Goal: Book appointment/travel/reservation

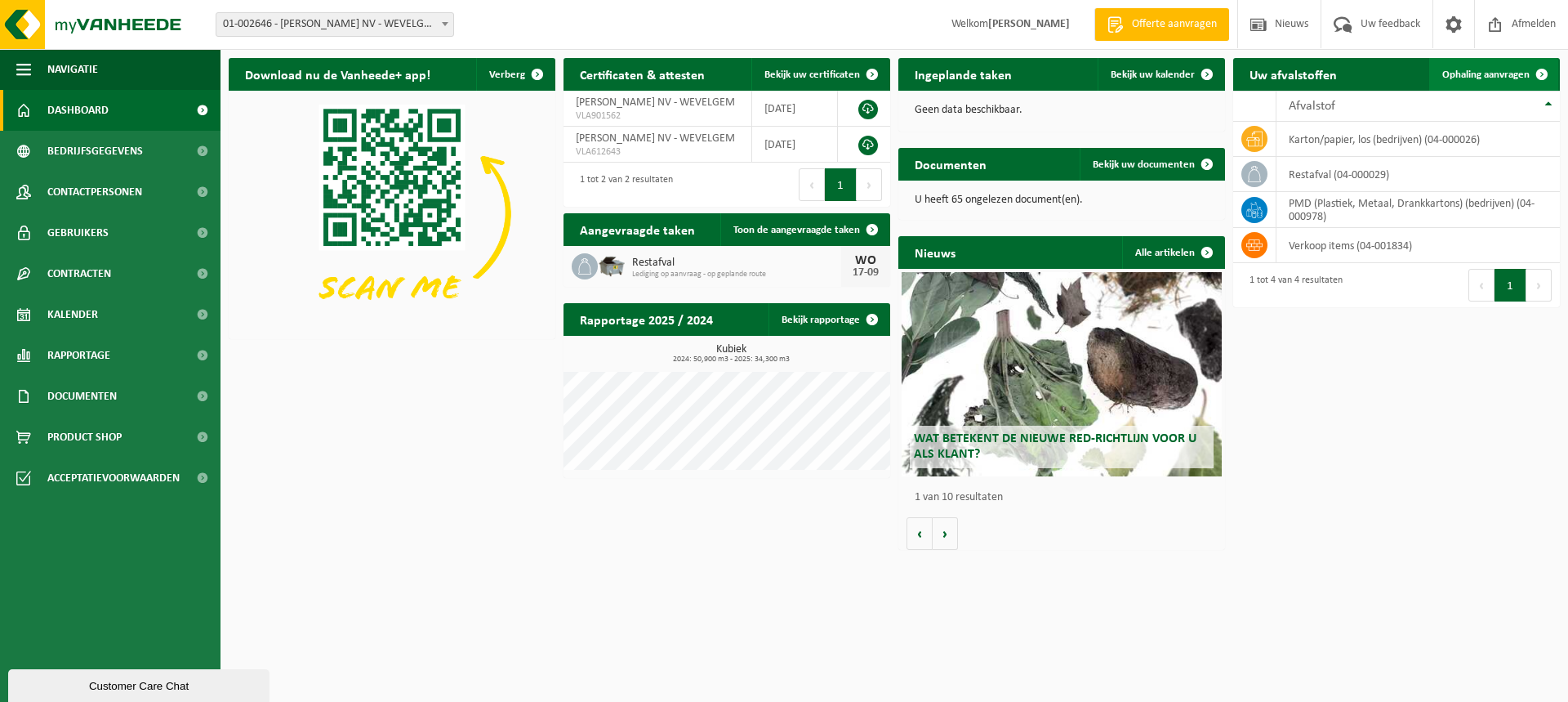
click at [1473, 75] on span "Ophaling aanvragen" at bounding box center [1486, 74] width 88 height 11
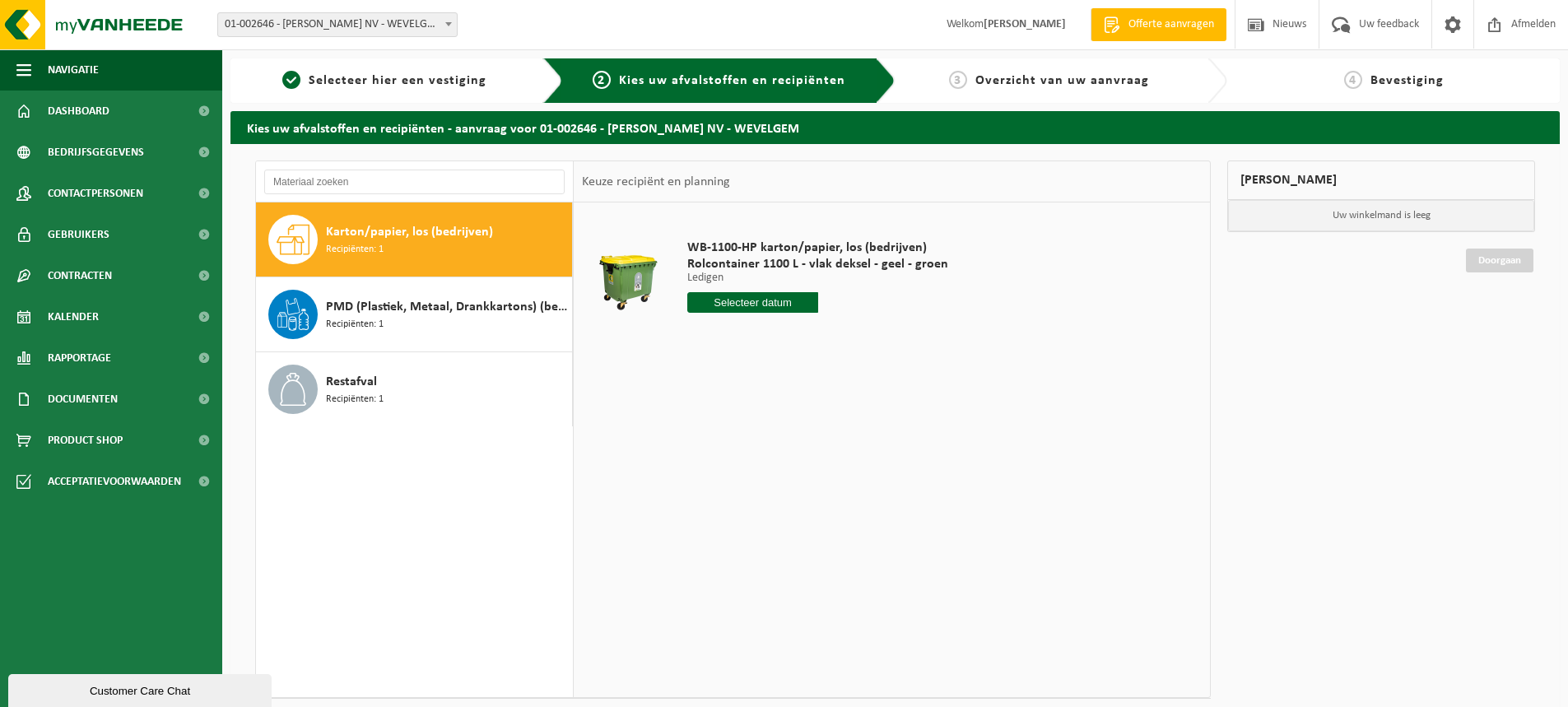
click at [764, 298] on input "text" at bounding box center [752, 302] width 131 height 20
click at [733, 447] on div "16" at bounding box center [731, 448] width 29 height 26
type input "Van 2025-09-16"
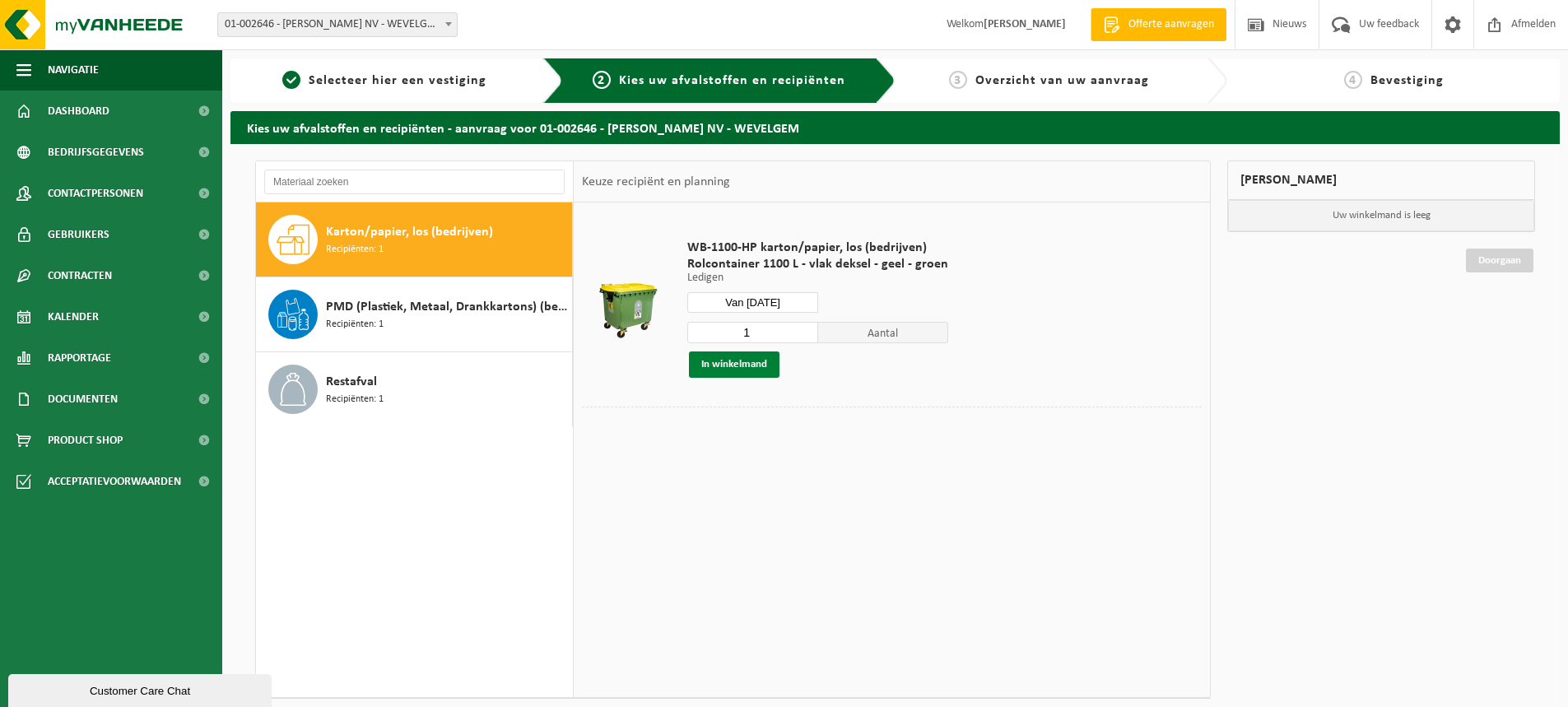
click at [739, 361] on button "In winkelmand" at bounding box center [734, 365] width 91 height 26
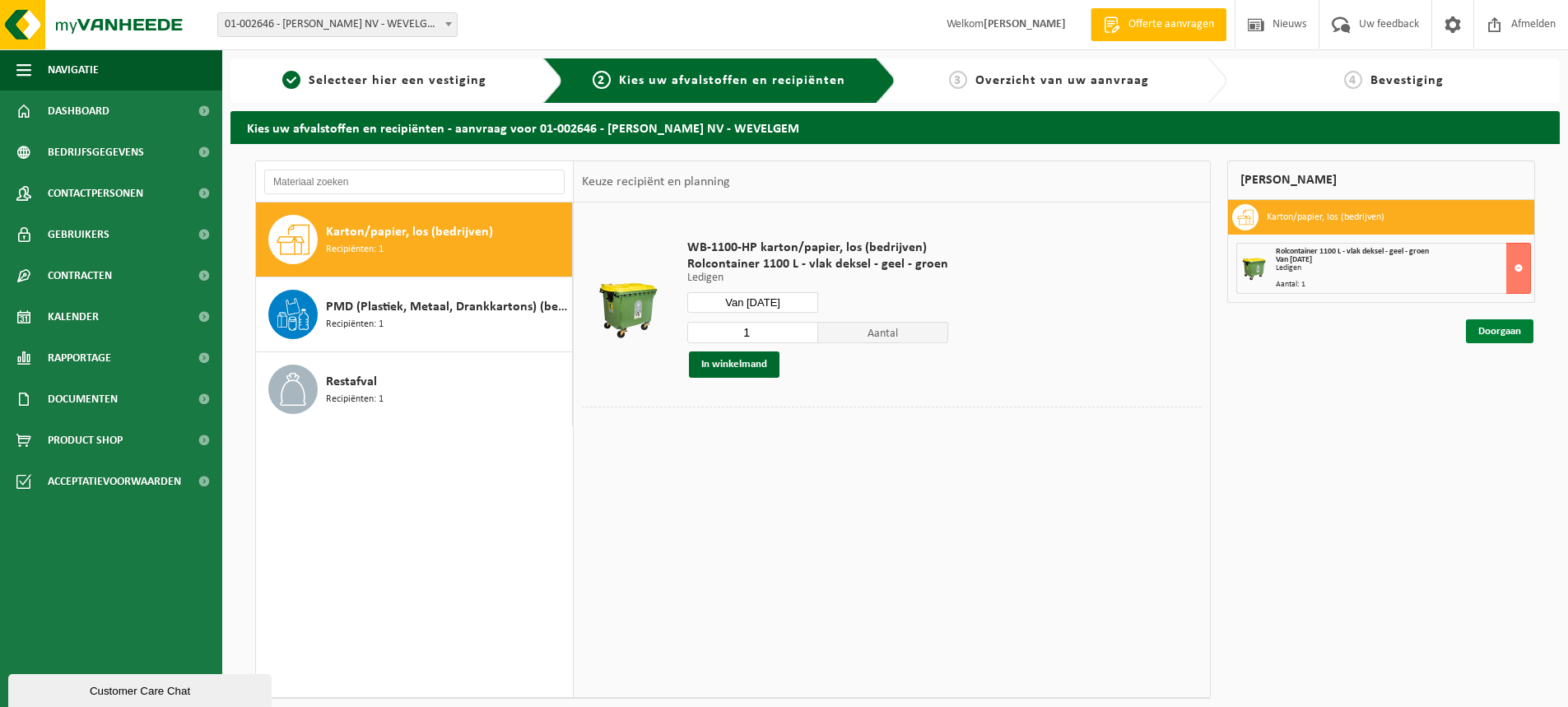
click at [1501, 334] on link "Doorgaan" at bounding box center [1499, 331] width 67 height 24
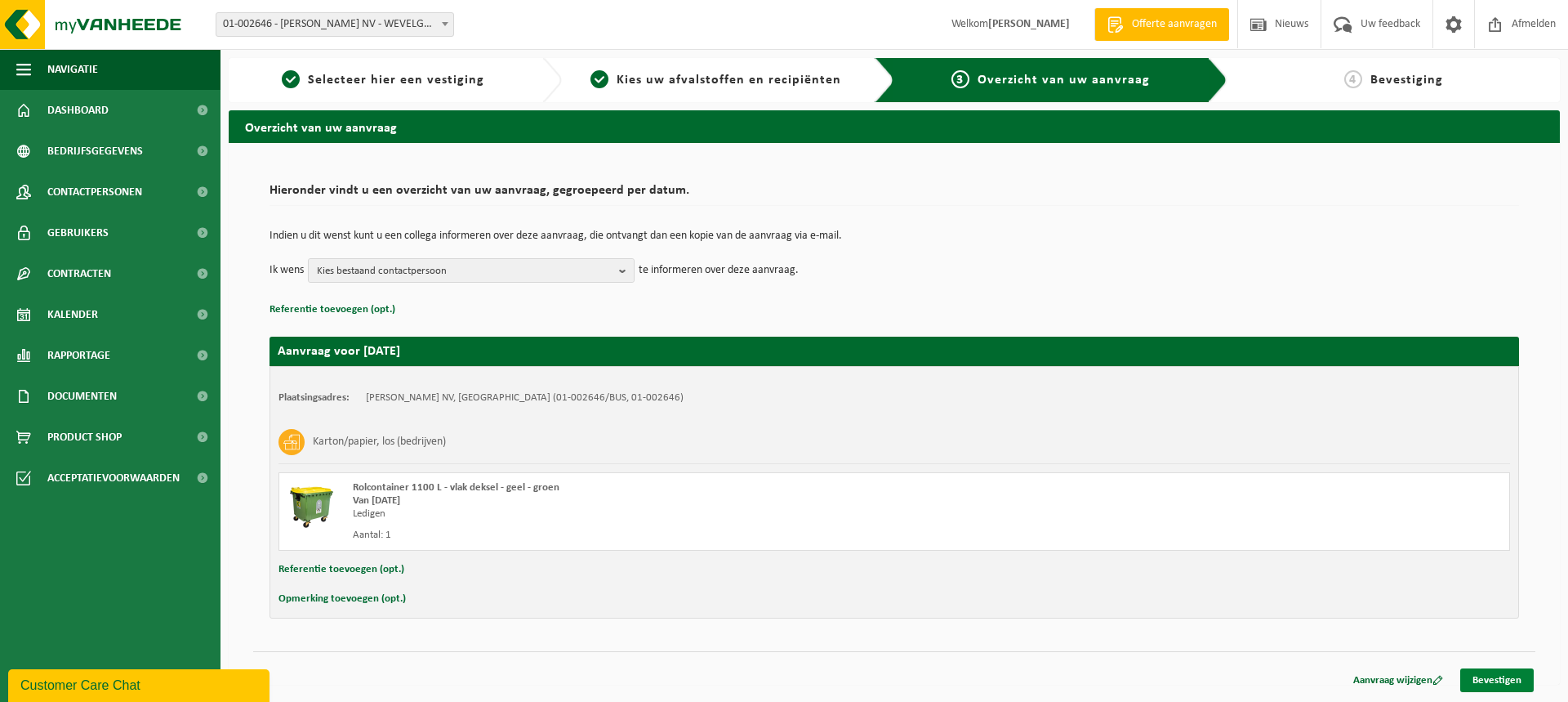
click at [1494, 679] on link "Bevestigen" at bounding box center [1497, 679] width 74 height 24
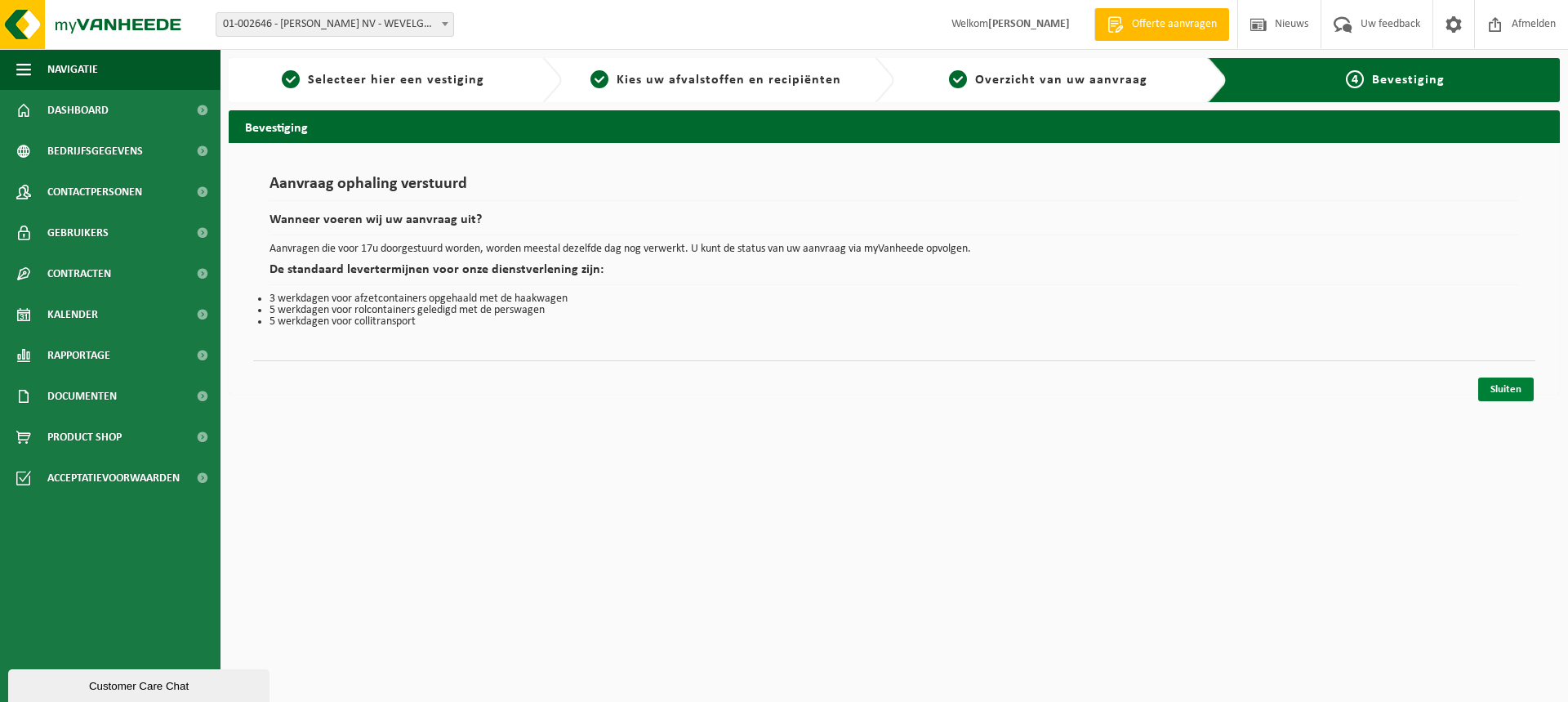
click at [1522, 388] on link "Sluiten" at bounding box center [1505, 389] width 55 height 24
